Goal: Navigation & Orientation: Understand site structure

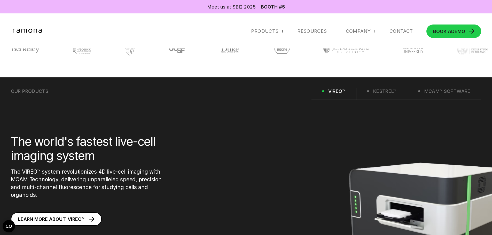
scroll to position [726, 0]
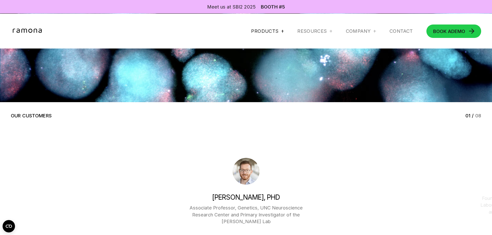
click at [277, 32] on div "Products" at bounding box center [267, 31] width 33 height 6
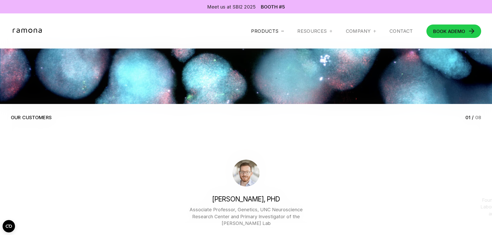
scroll to position [1757, 0]
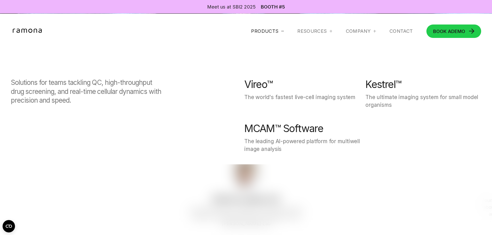
click at [276, 32] on div "Products" at bounding box center [264, 31] width 27 height 6
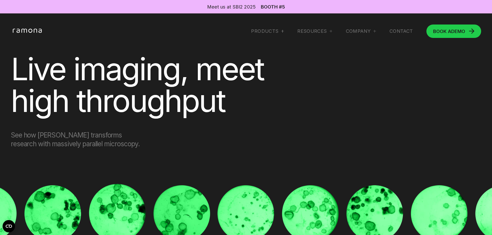
scroll to position [0, 0]
click at [359, 31] on div "Company" at bounding box center [358, 31] width 25 height 6
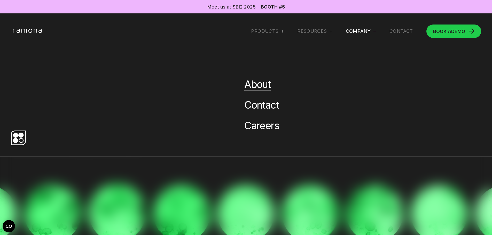
click at [254, 85] on link "About" at bounding box center [257, 84] width 26 height 12
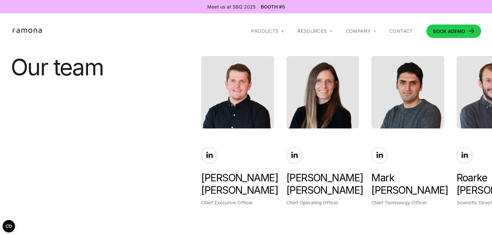
scroll to position [1162, 0]
click at [210, 153] on icon at bounding box center [209, 155] width 6 height 6
click at [377, 152] on icon at bounding box center [380, 155] width 7 height 7
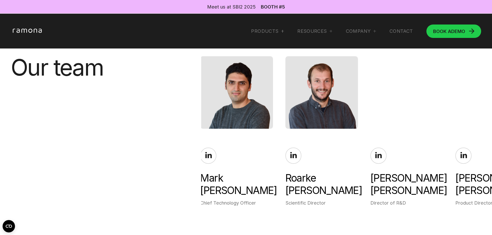
scroll to position [0, 0]
